Goal: Find specific page/section: Find specific page/section

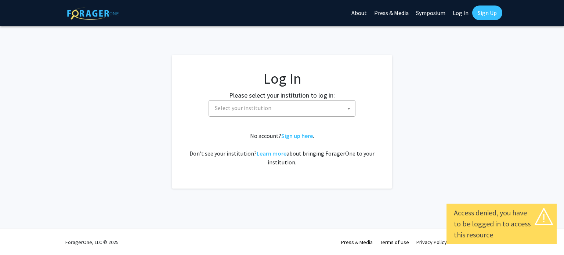
select select
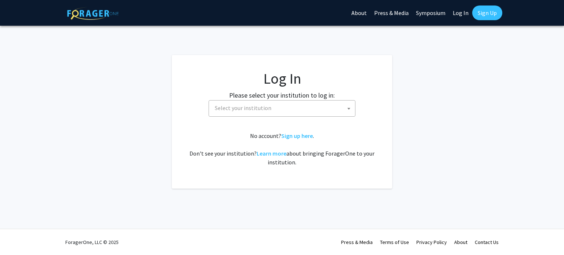
click at [286, 104] on span "Select your institution" at bounding box center [283, 108] width 143 height 15
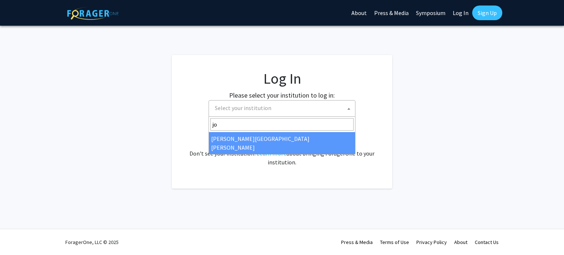
type input "joh"
select select "1"
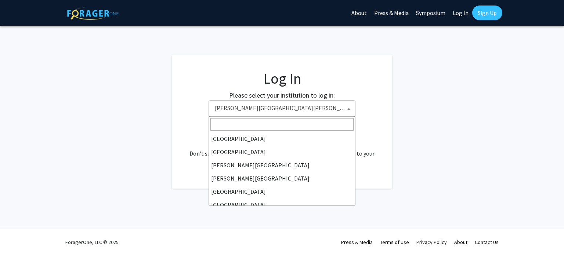
scroll to position [119, 0]
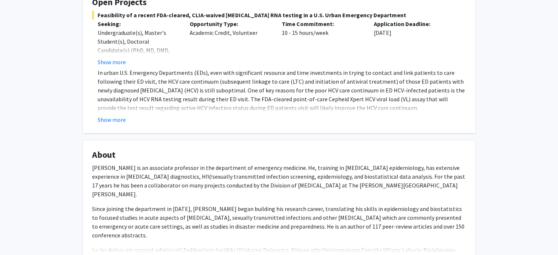
scroll to position [160, 0]
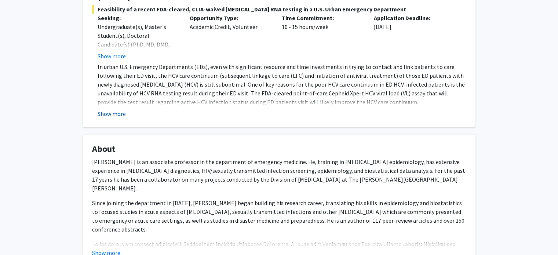
click at [119, 112] on button "Show more" at bounding box center [112, 113] width 28 height 9
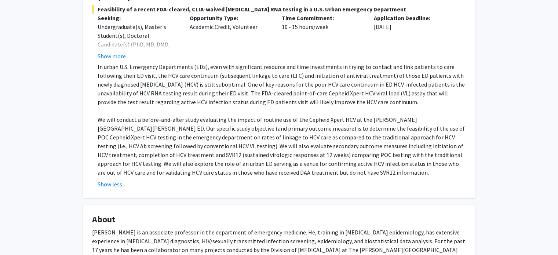
scroll to position [148, 0]
